Goal: Answer question/provide support

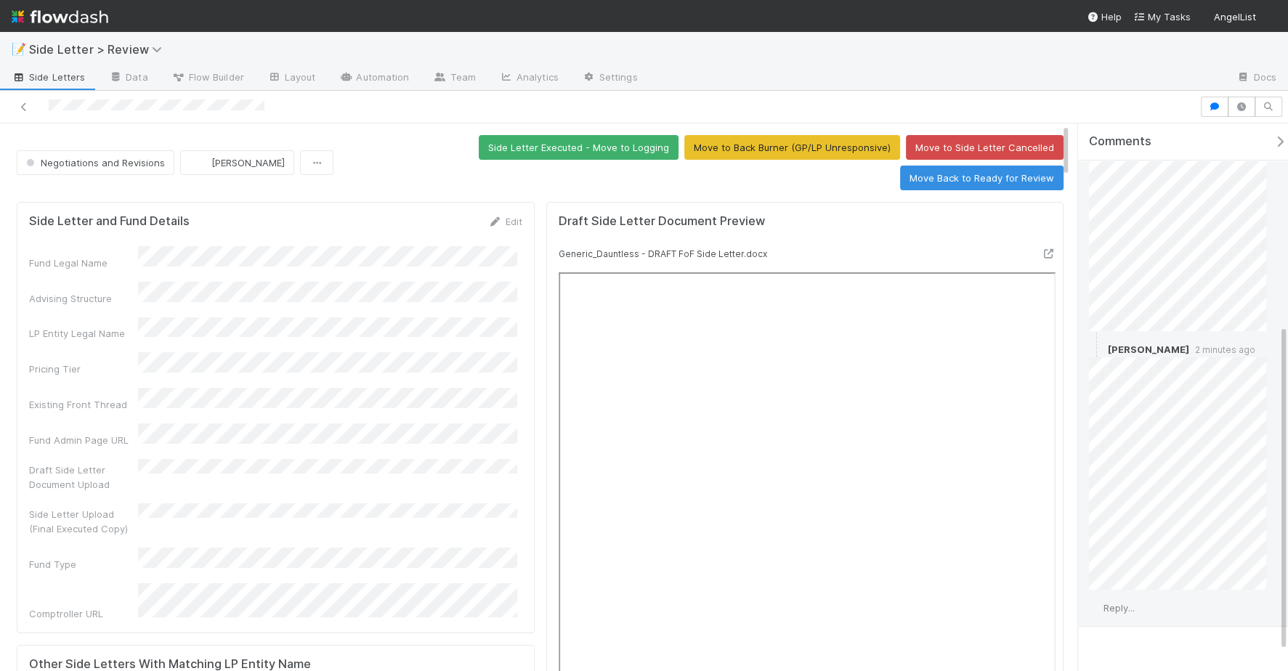
scroll to position [347, 0]
click at [1150, 600] on div "Reply..." at bounding box center [1182, 603] width 209 height 36
click at [1129, 602] on span "Reply..." at bounding box center [1119, 603] width 31 height 12
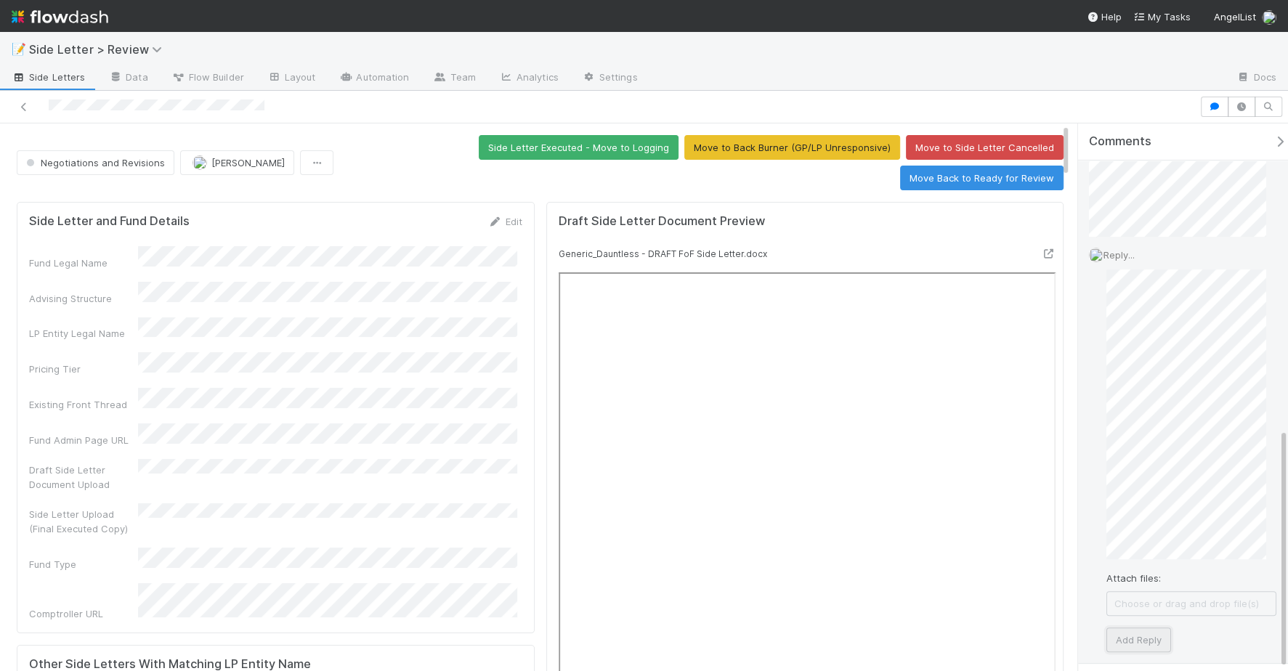
click at [1123, 631] on button "Add Reply" at bounding box center [1139, 640] width 65 height 25
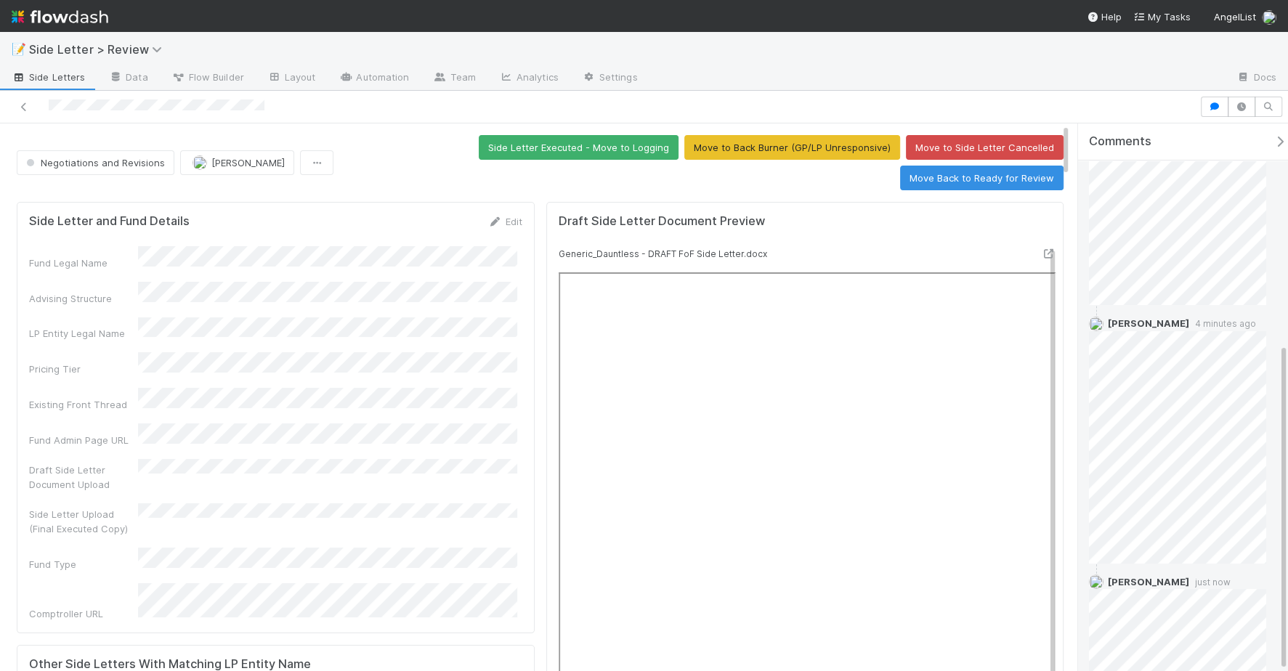
scroll to position [629, 0]
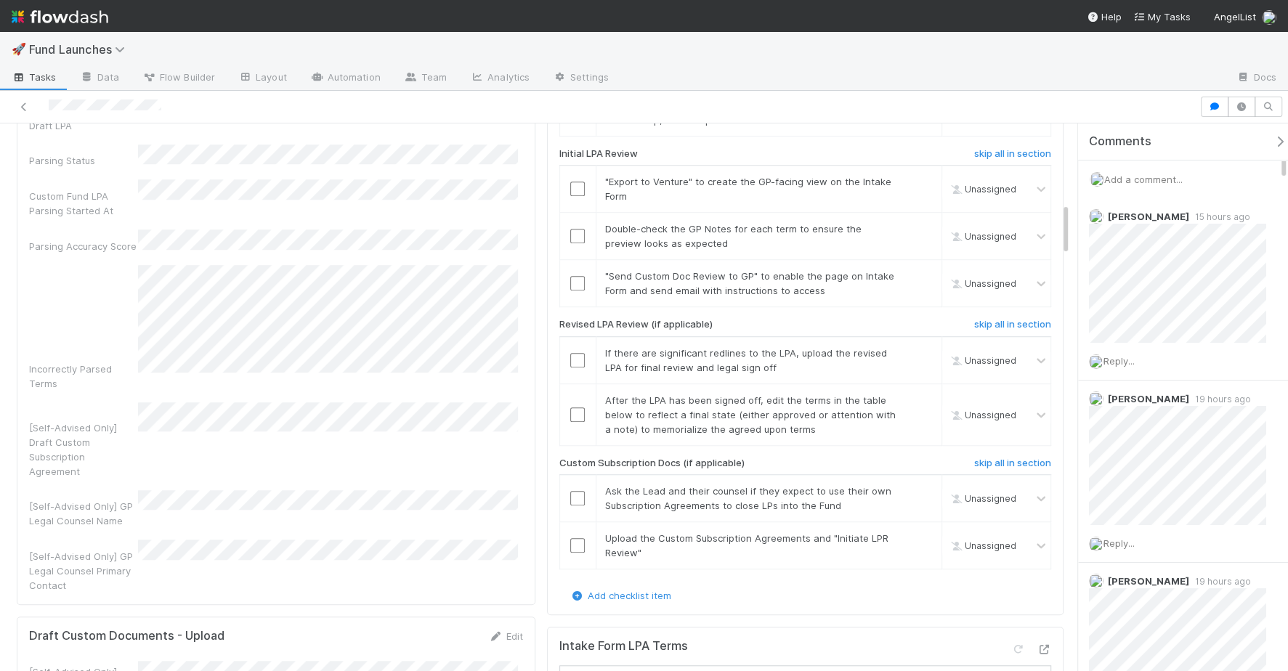
scroll to position [918, 0]
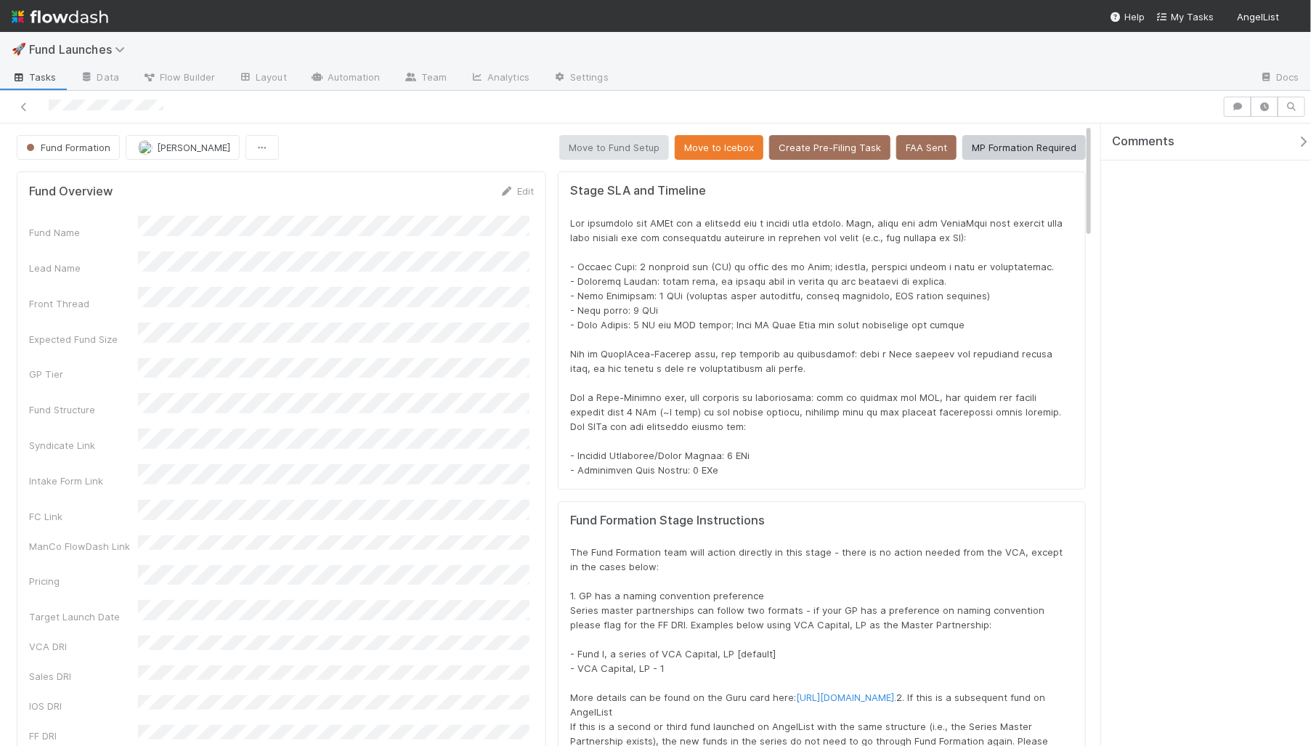
scroll to position [285, 1024]
